Goal: Task Accomplishment & Management: Manage account settings

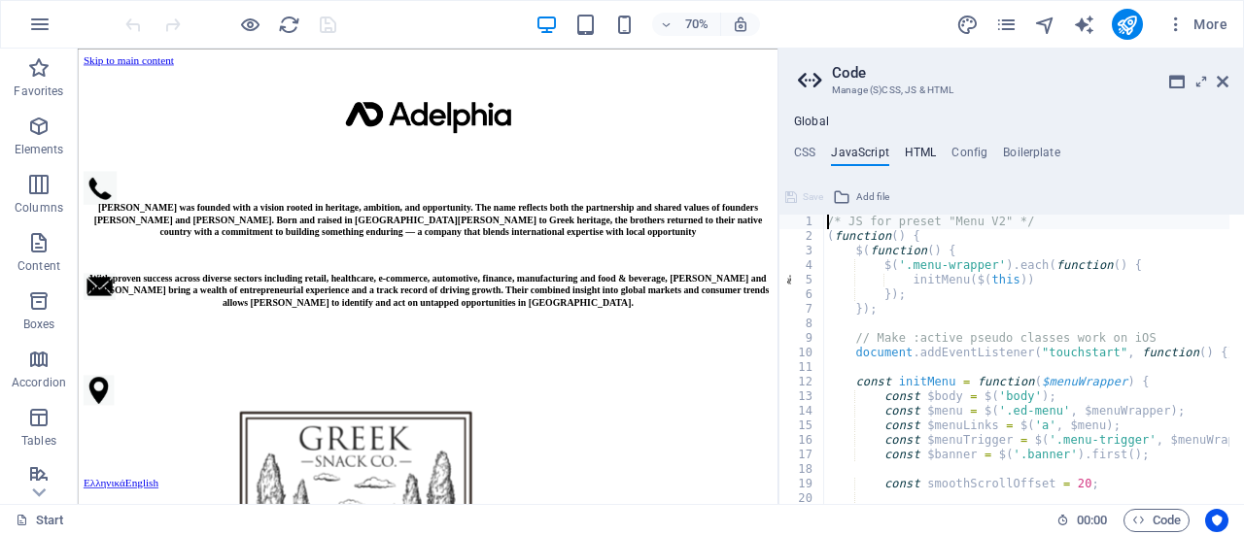
click at [930, 157] on h4 "HTML" at bounding box center [921, 156] width 32 height 21
type textarea "<a href="#main-content" class="wv-link-content button">Skip to main content</a>"
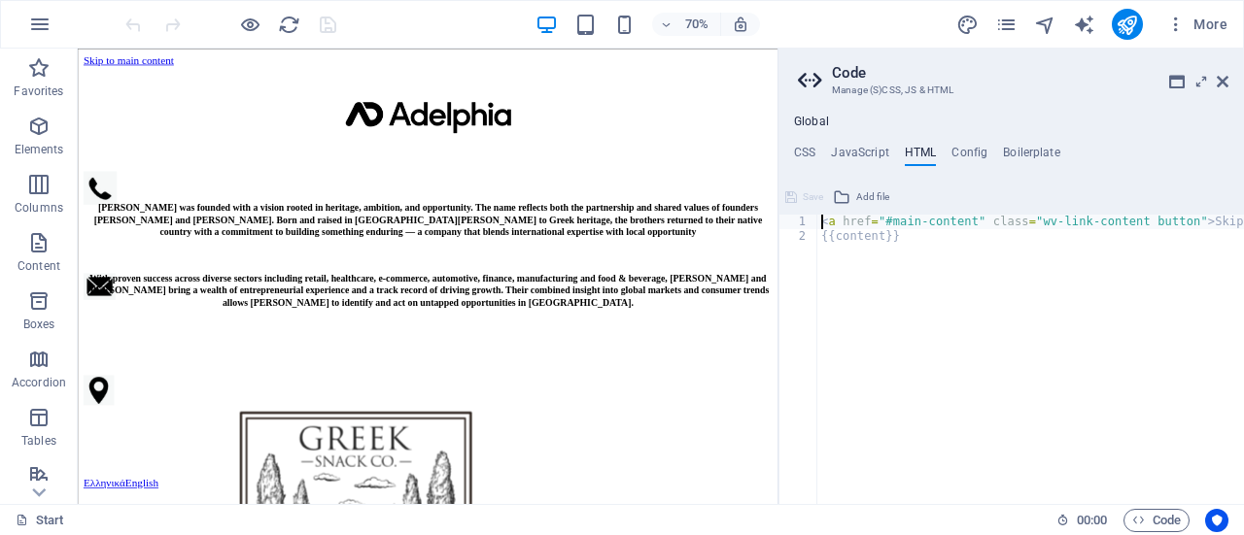
click at [1240, 78] on aside "Code Manage (S)CSS, JS & HTML Global CSS JavaScript HTML Config Boilerplate /* …" at bounding box center [1010, 277] width 466 height 456
click at [1227, 75] on icon at bounding box center [1223, 82] width 12 height 16
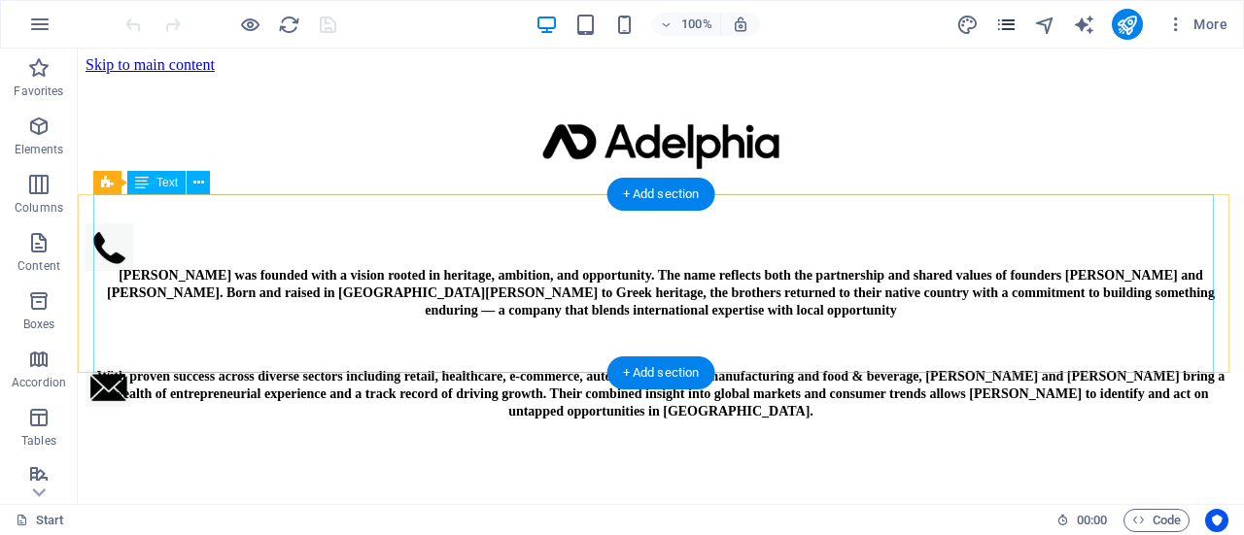
click at [1006, 19] on icon "pages" at bounding box center [1006, 25] width 22 height 22
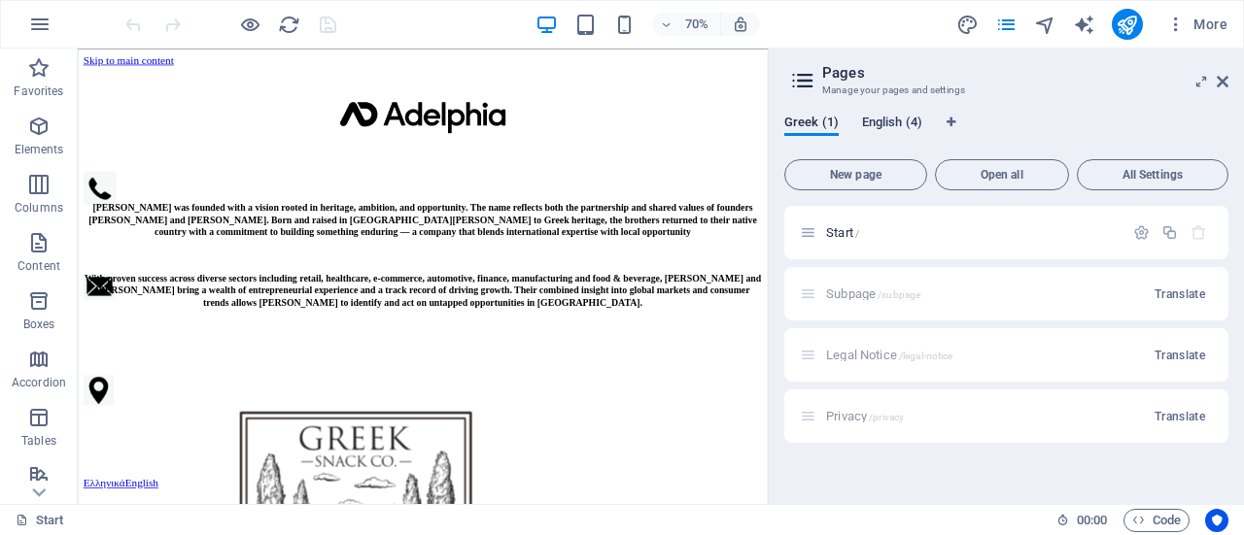
click at [898, 123] on span "English (4)" at bounding box center [892, 124] width 60 height 27
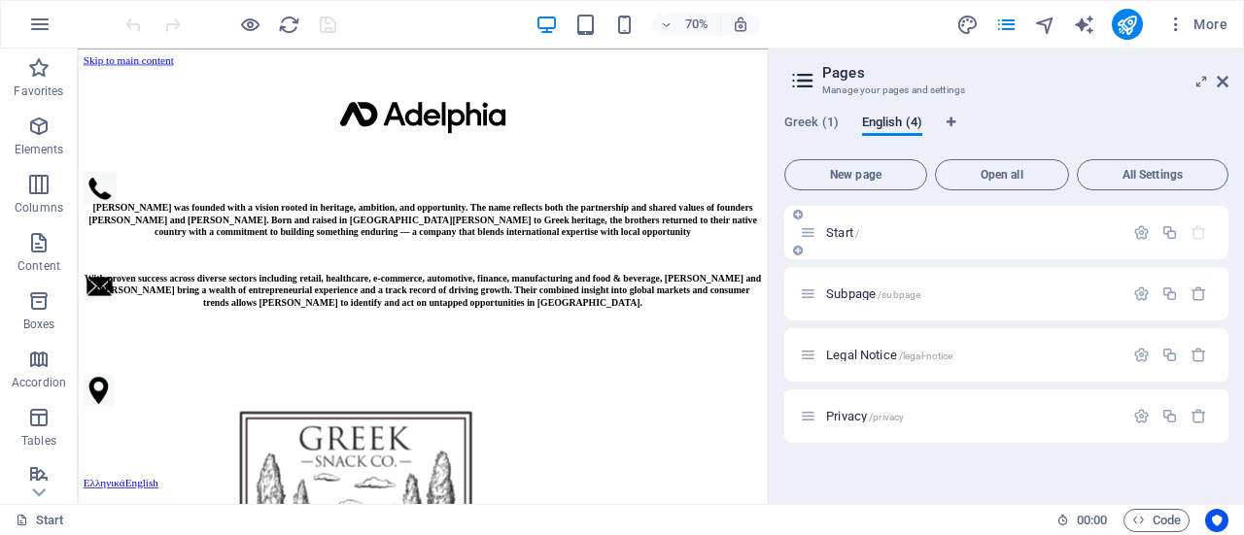
click at [949, 228] on p "Start /" at bounding box center [972, 232] width 292 height 13
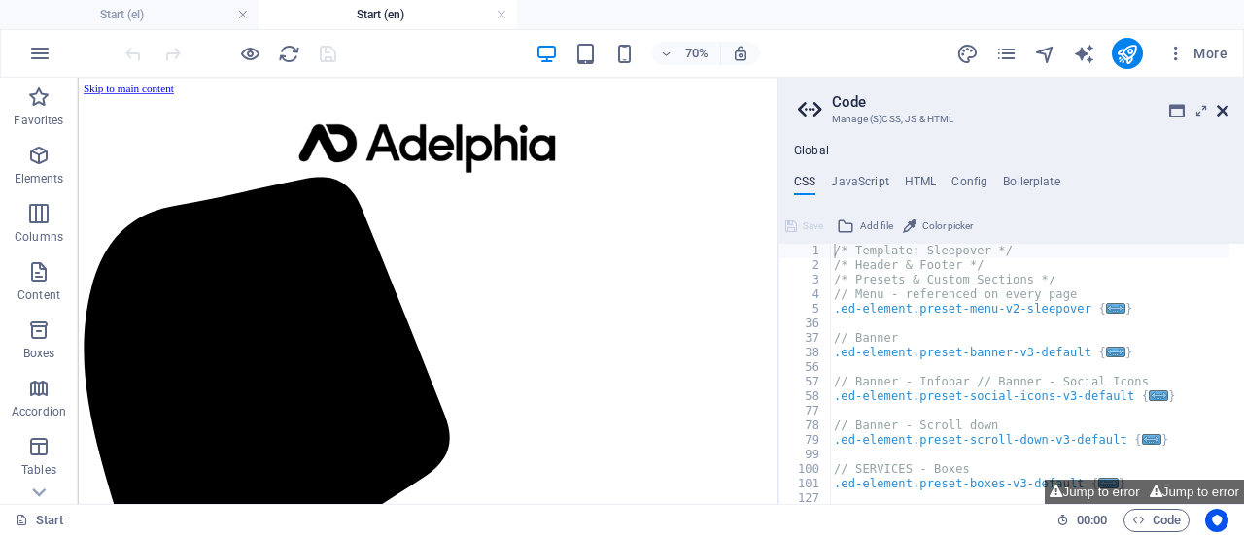
click at [1224, 105] on icon at bounding box center [1223, 111] width 12 height 16
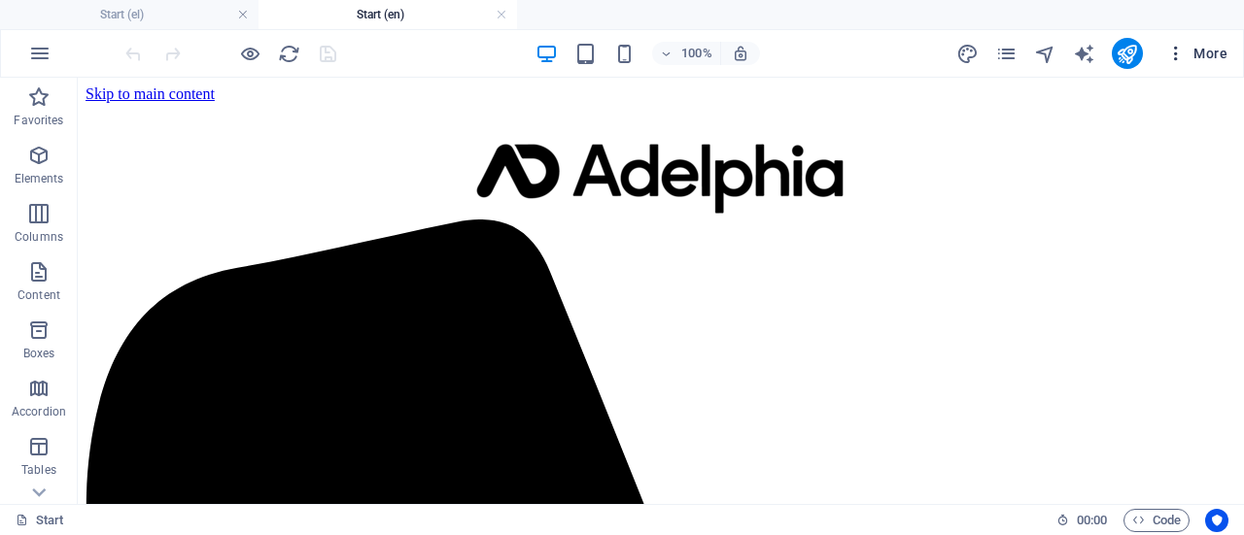
click at [1209, 52] on span "More" at bounding box center [1196, 53] width 61 height 19
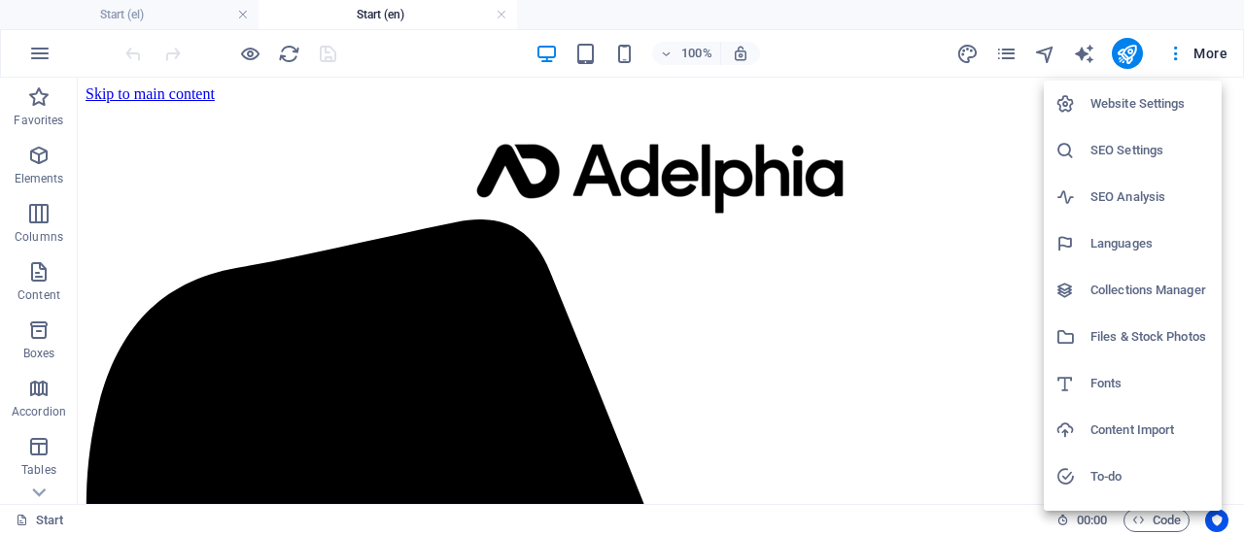
click at [1142, 239] on h6 "Languages" at bounding box center [1150, 243] width 120 height 23
select select "56"
select select "41"
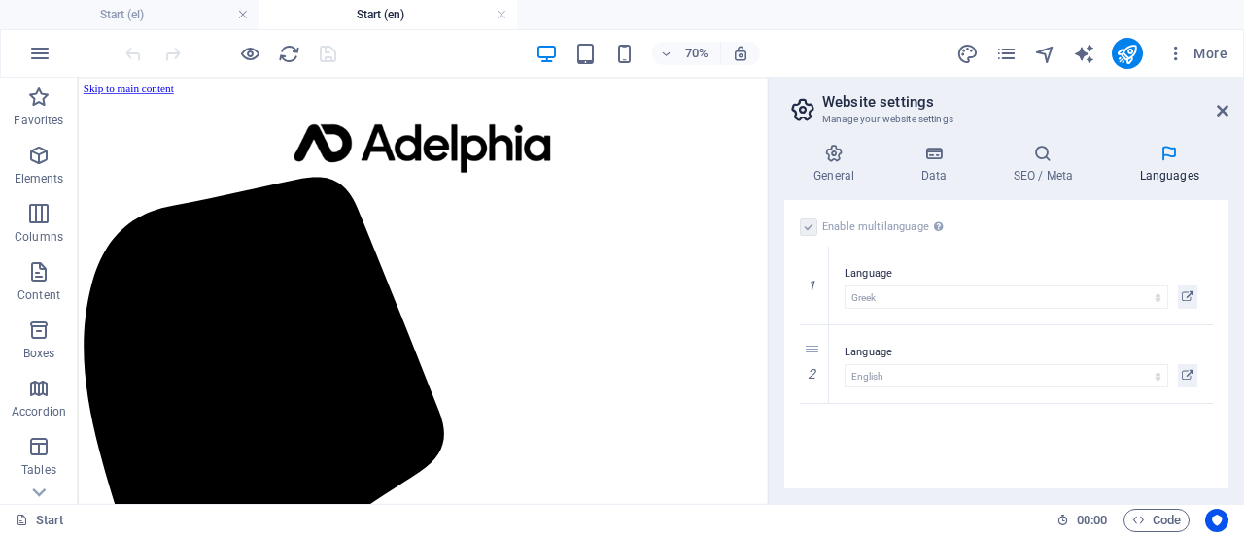
click at [1108, 3] on ul "Start (el) Start (en)" at bounding box center [622, 14] width 1244 height 29
click at [1209, 50] on span "More" at bounding box center [1196, 53] width 61 height 19
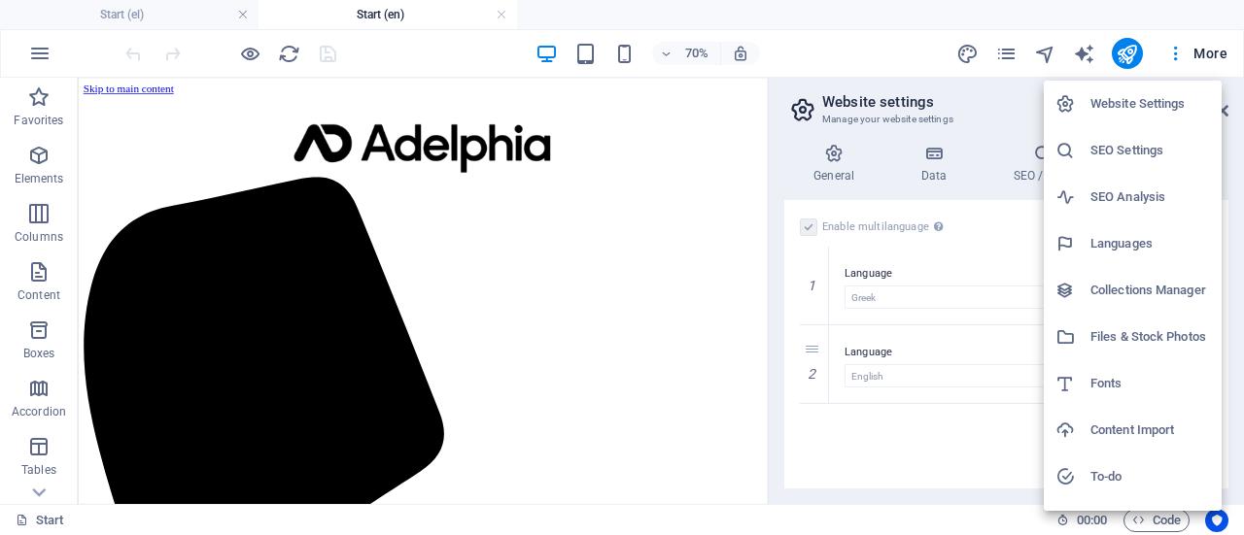
click at [1141, 101] on h6 "Website Settings" at bounding box center [1150, 103] width 120 height 23
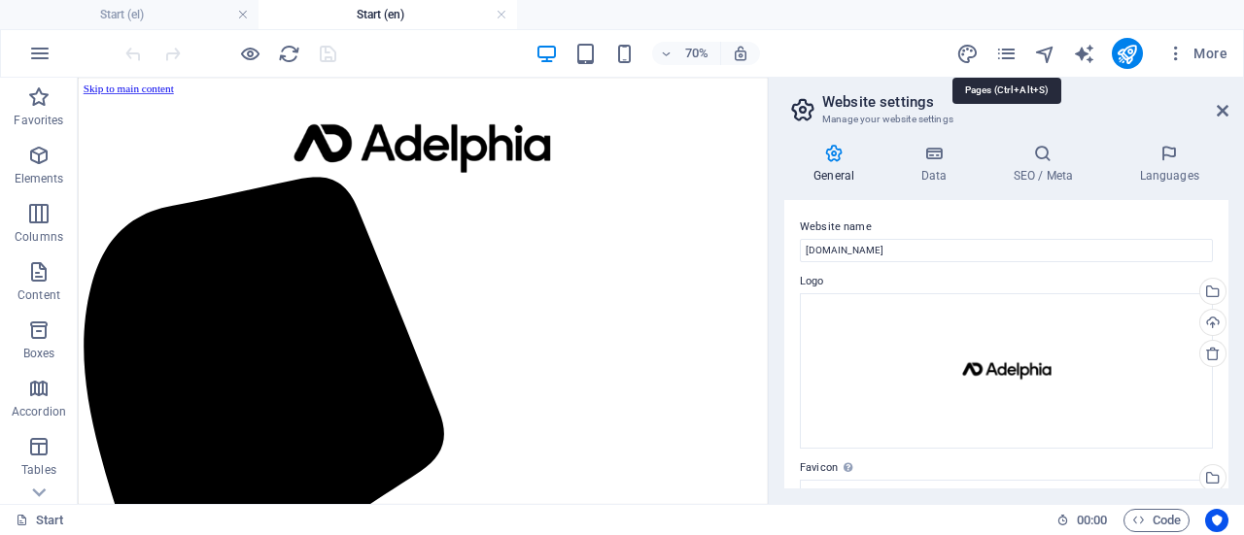
drag, startPoint x: 1011, startPoint y: 44, endPoint x: 1022, endPoint y: 14, distance: 32.3
click at [1022, 14] on ul "Start (el) Start (en)" at bounding box center [622, 14] width 1244 height 29
click at [971, 44] on icon "design" at bounding box center [967, 54] width 22 height 22
select select "px"
select select "300"
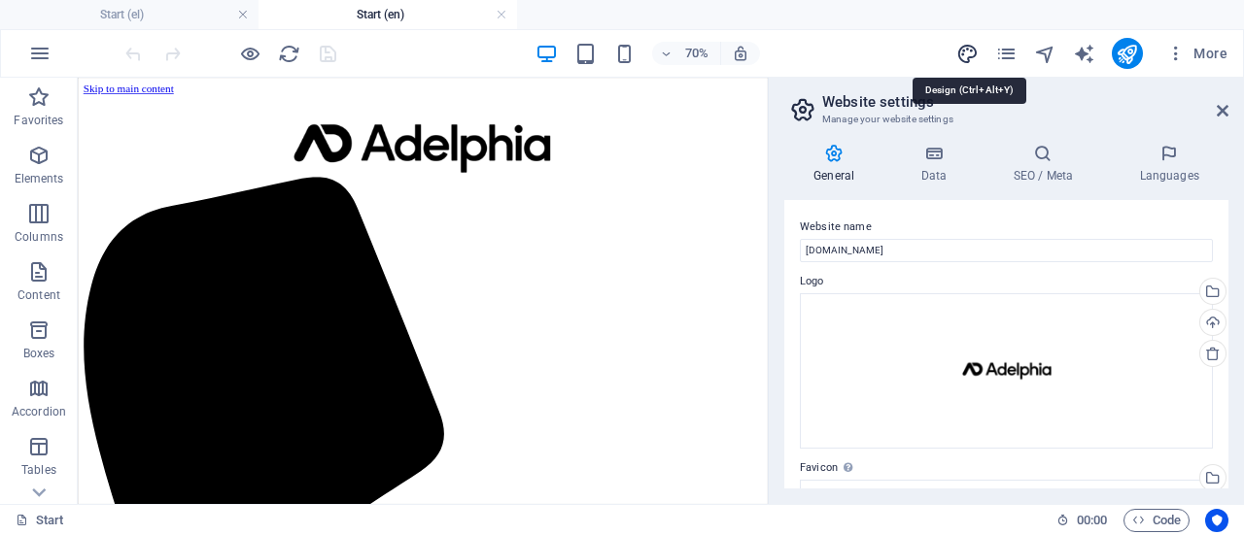
select select "px"
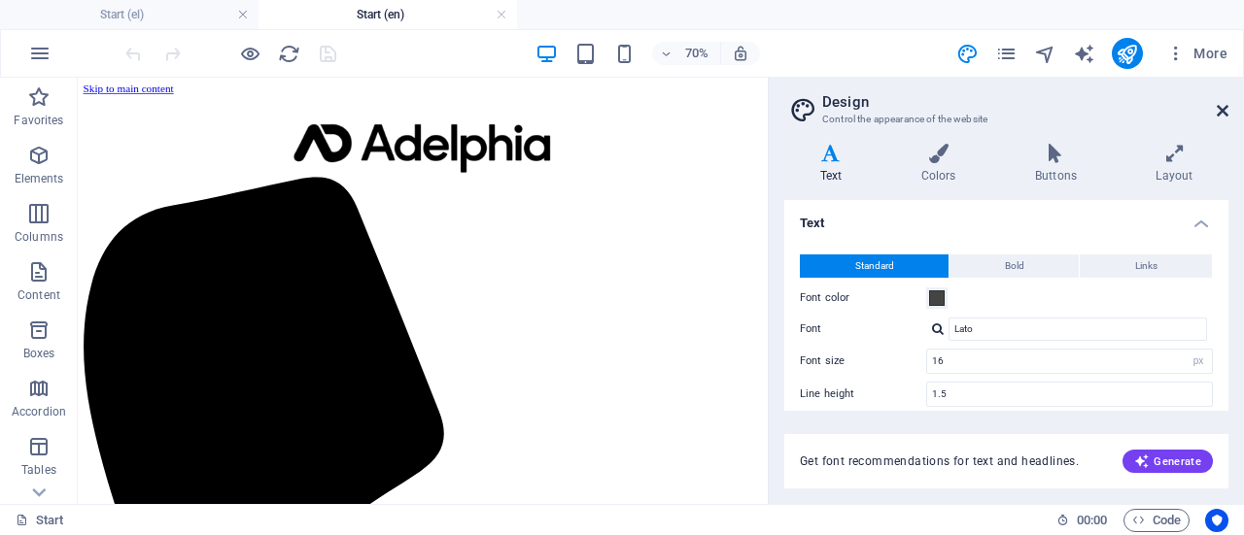
click at [1217, 106] on icon at bounding box center [1223, 111] width 12 height 16
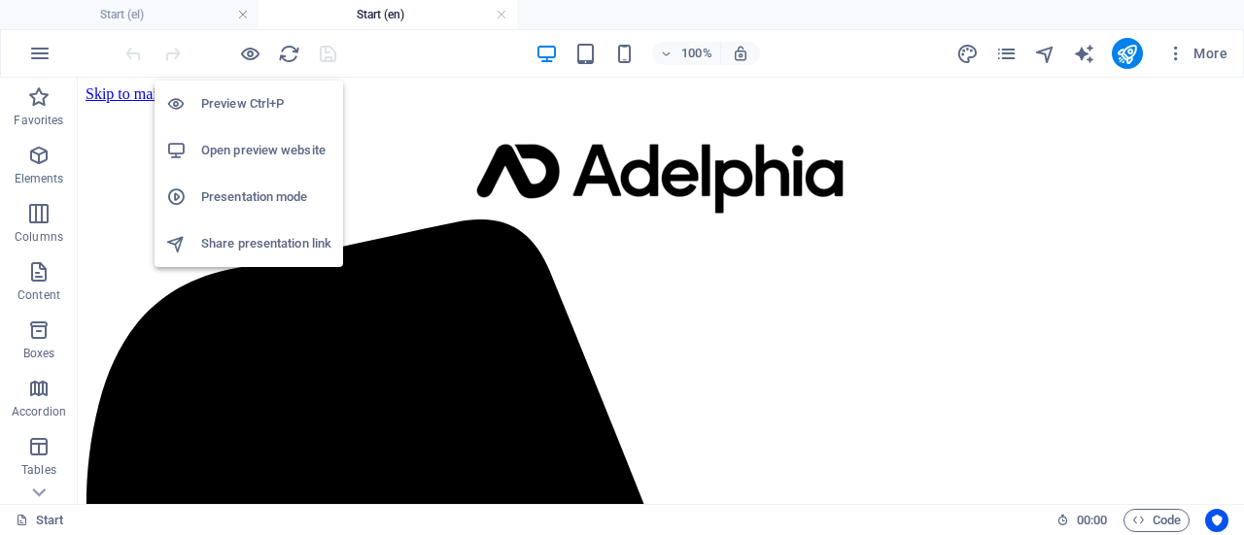
click at [271, 154] on h6 "Open preview website" at bounding box center [266, 150] width 130 height 23
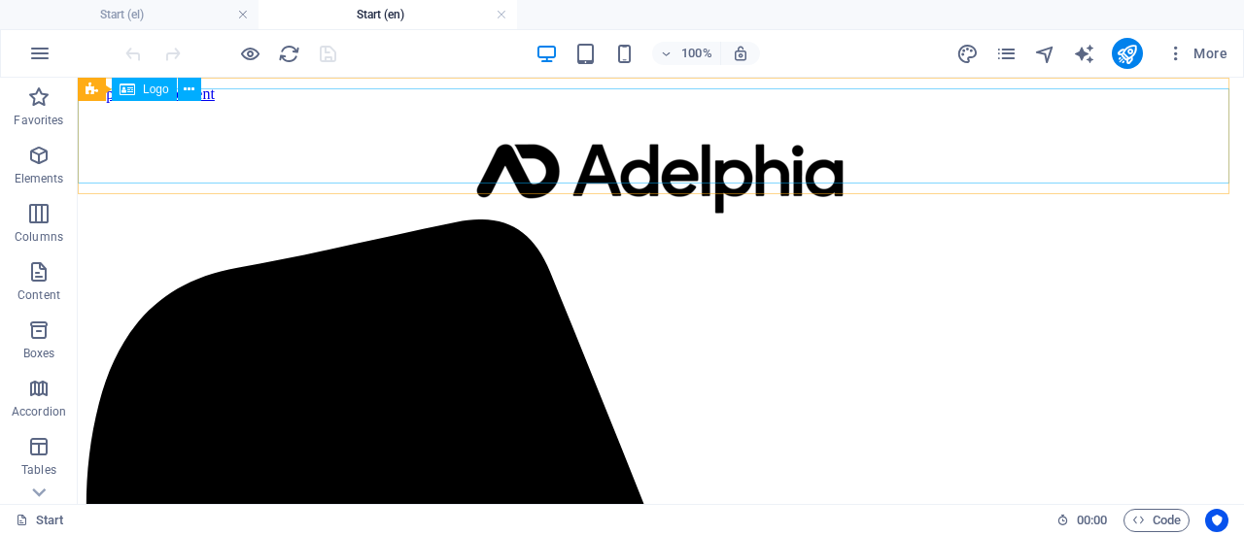
click at [486, 123] on div at bounding box center [661, 174] width 1151 height 103
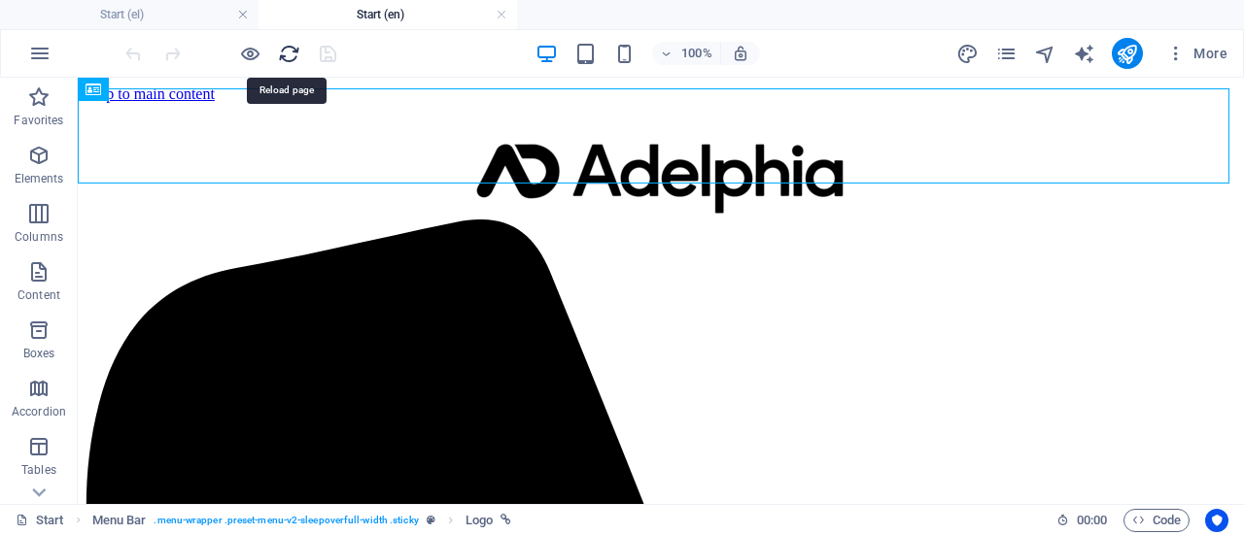
click at [288, 50] on icon "reload" at bounding box center [289, 54] width 22 height 22
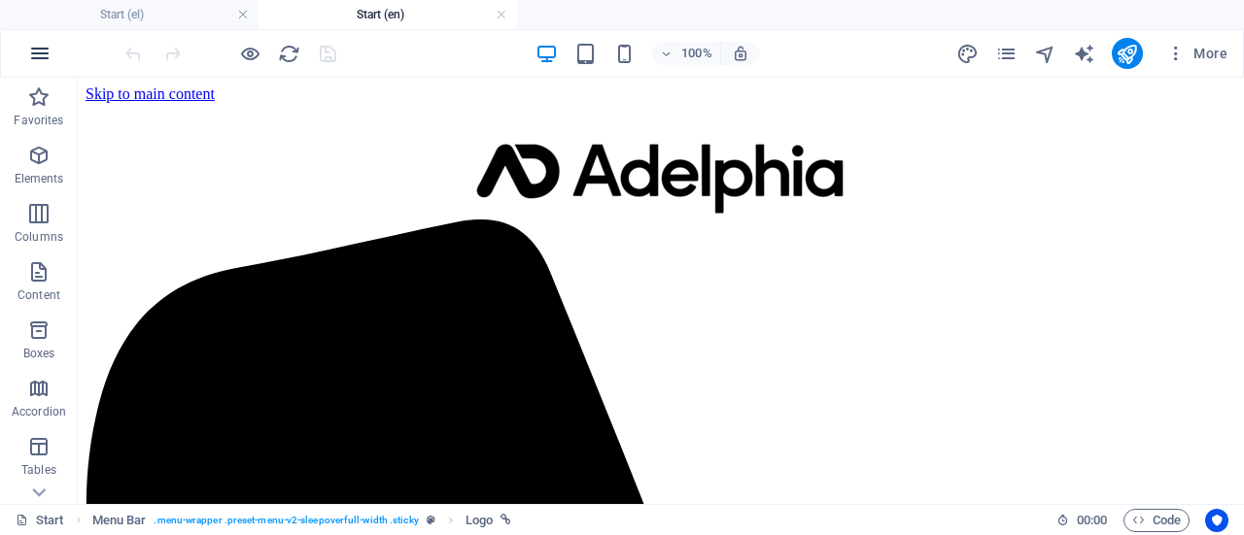
click at [39, 56] on icon "button" at bounding box center [39, 53] width 23 height 23
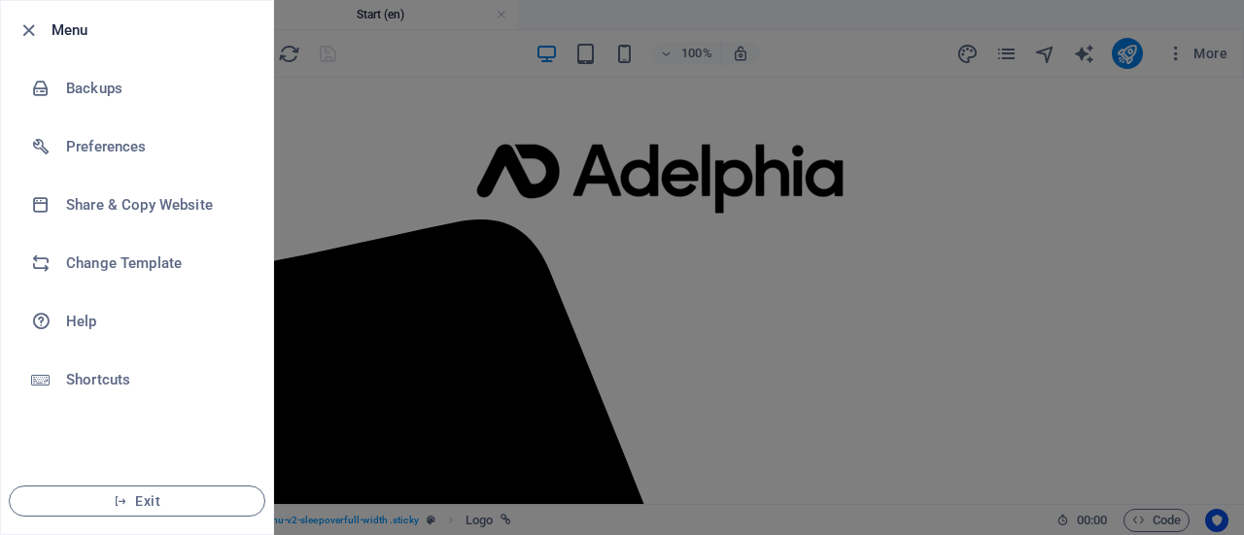
click at [332, 120] on div at bounding box center [622, 267] width 1244 height 535
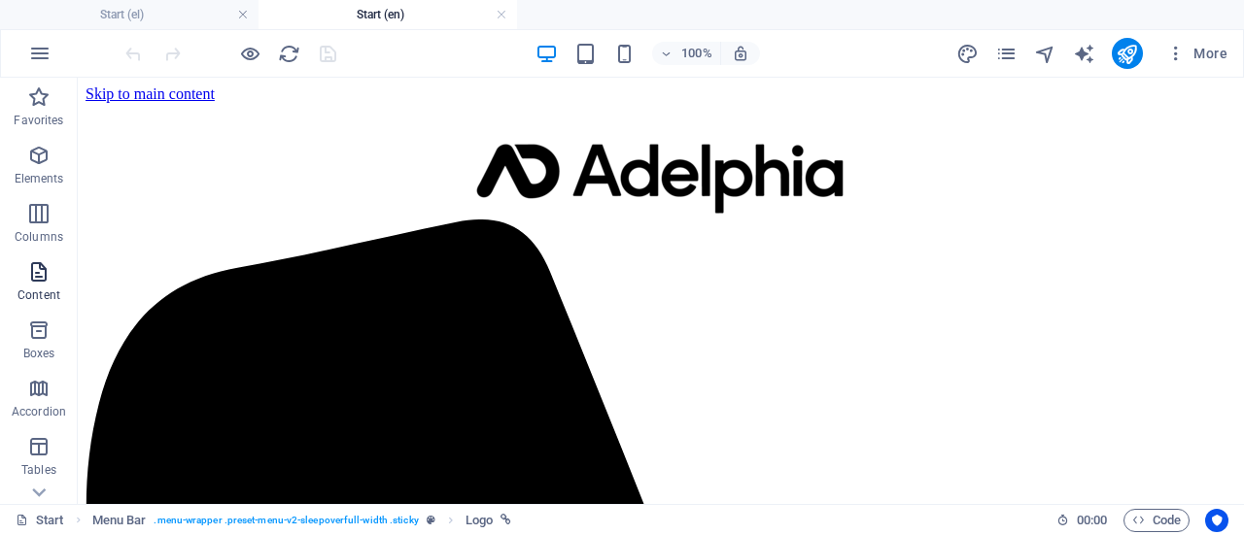
click at [42, 270] on icon "button" at bounding box center [38, 271] width 23 height 23
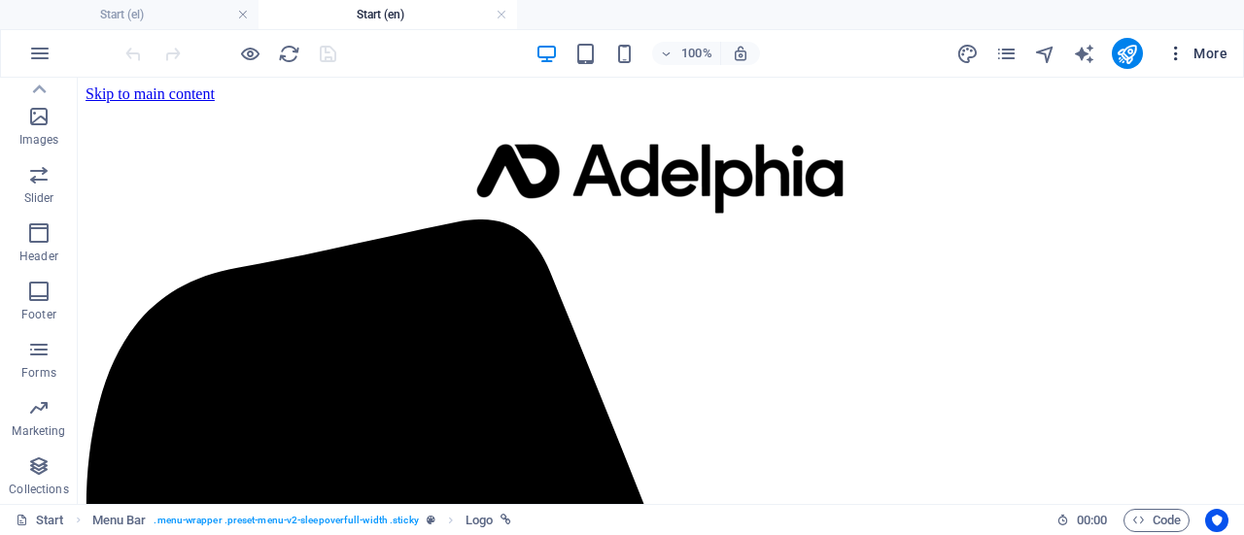
click at [1176, 53] on icon "button" at bounding box center [1175, 53] width 19 height 19
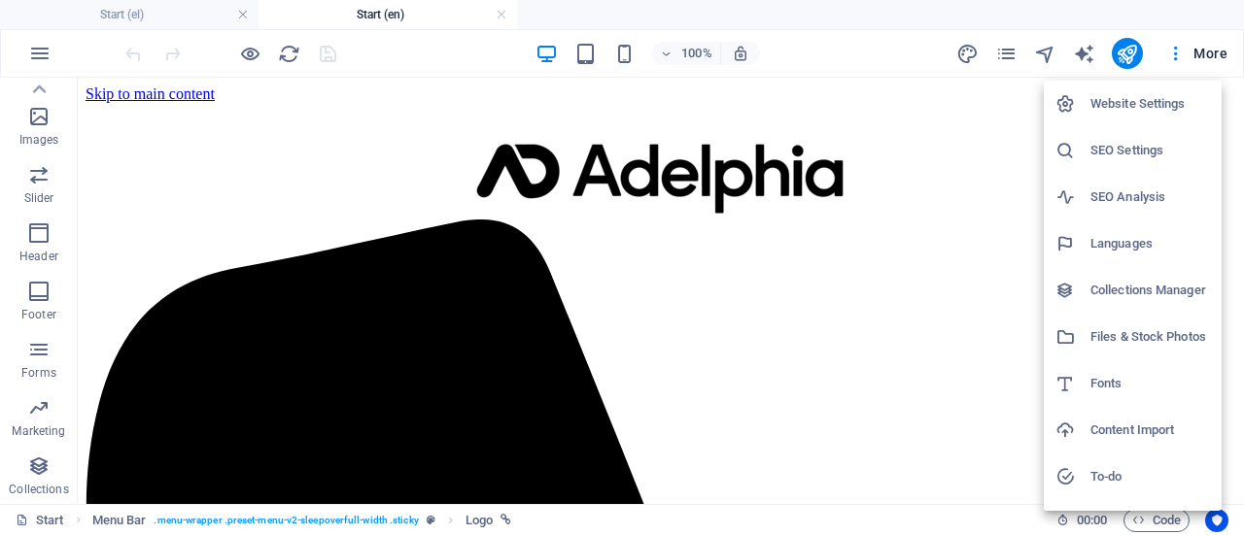
click at [1207, 54] on div at bounding box center [622, 267] width 1244 height 535
